Goal: Check status: Check status

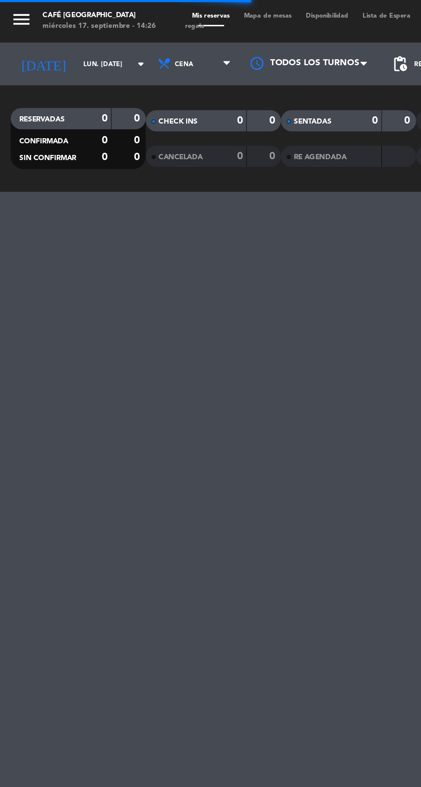
click at [59, 38] on input "lun. [DATE]" at bounding box center [73, 38] width 54 height 13
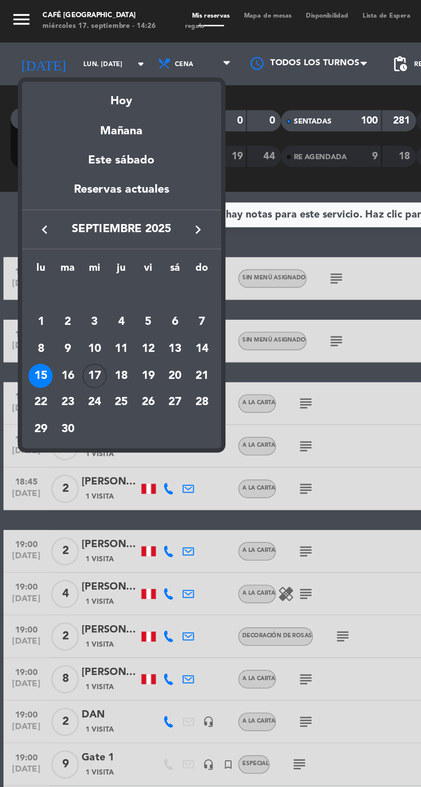
click at [59, 227] on div "17" at bounding box center [57, 227] width 15 height 15
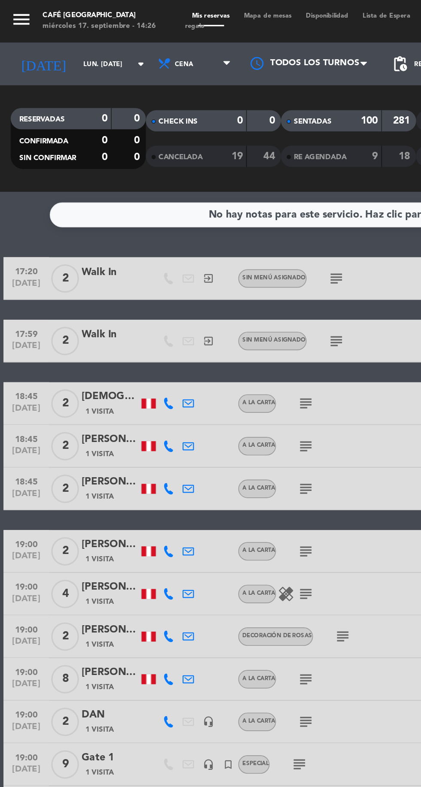
type input "mié. [DATE]"
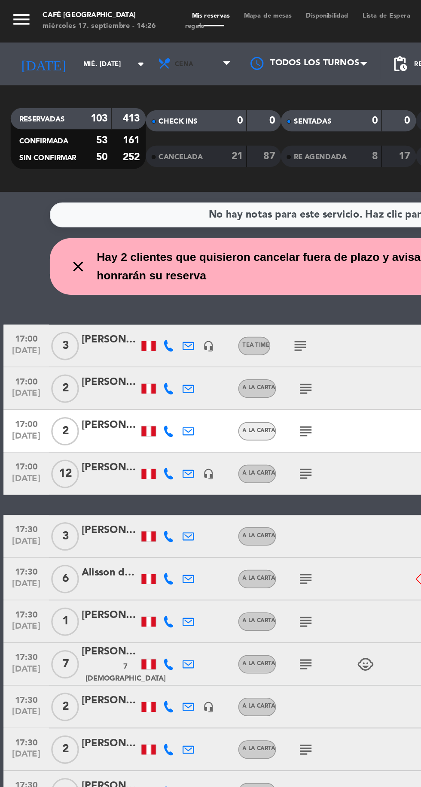
click at [126, 43] on span "Cena" at bounding box center [118, 38] width 52 height 19
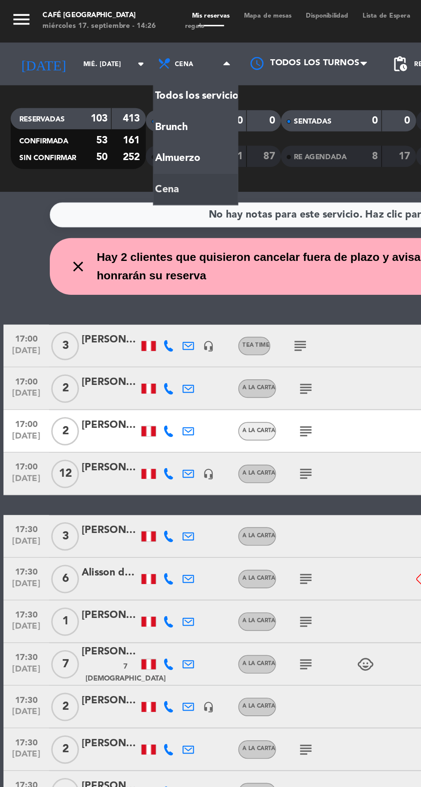
click at [110, 93] on div "menu Café Museo Larco miércoles 17. septiembre - 14:26 Mis reservas Mapa de mes…" at bounding box center [210, 58] width 421 height 116
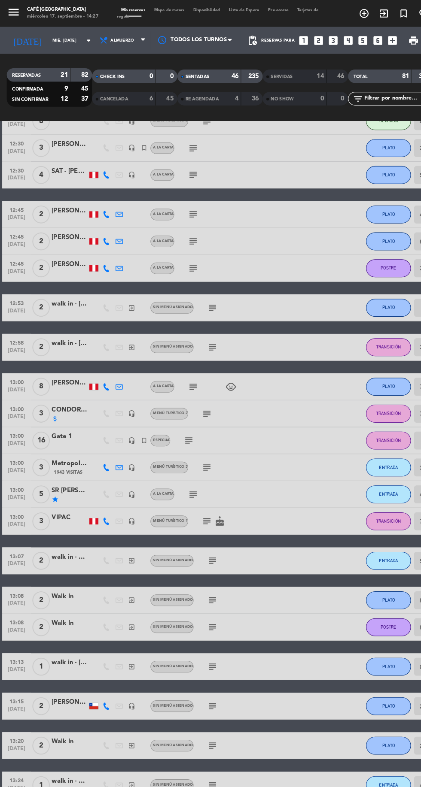
scroll to position [253, 0]
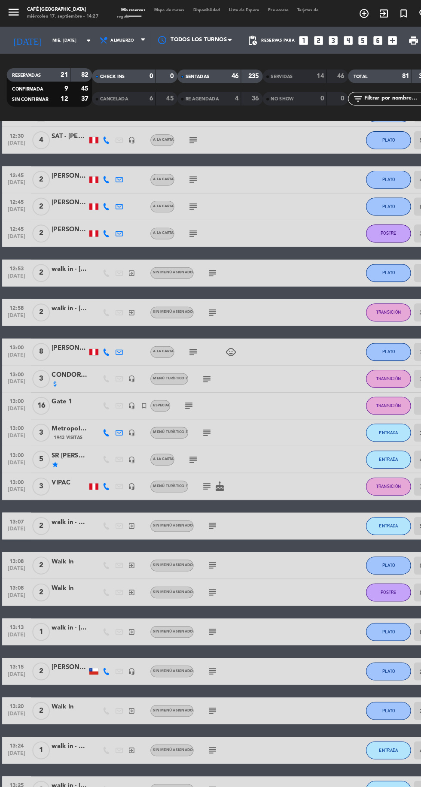
click at [185, 384] on icon "subject" at bounding box center [181, 388] width 10 height 10
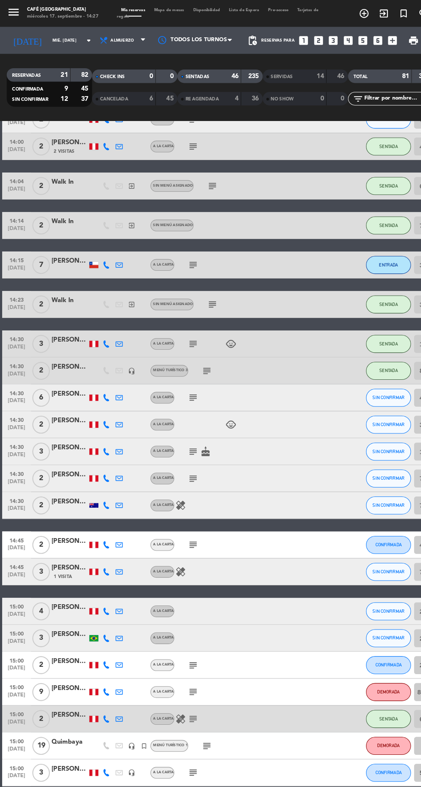
scroll to position [1493, 0]
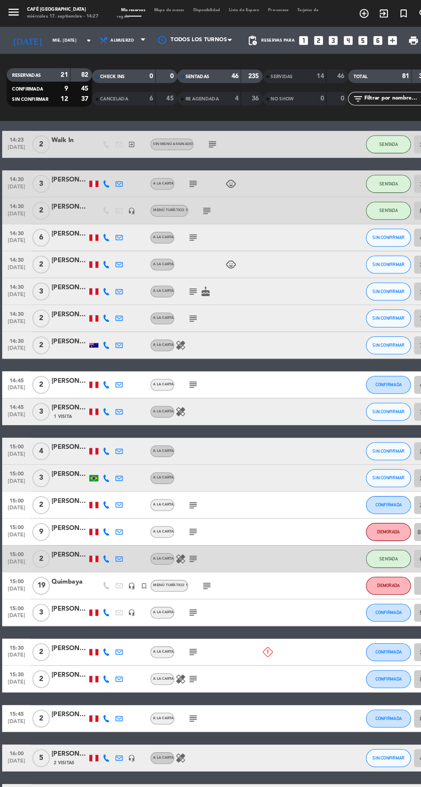
click at [198, 560] on icon "subject" at bounding box center [198, 561] width 10 height 10
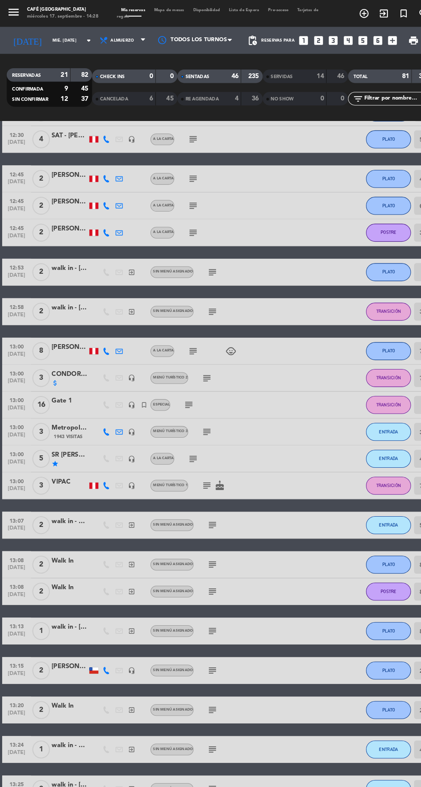
scroll to position [0, 0]
